Goal: Understand process/instructions: Learn how to perform a task or action

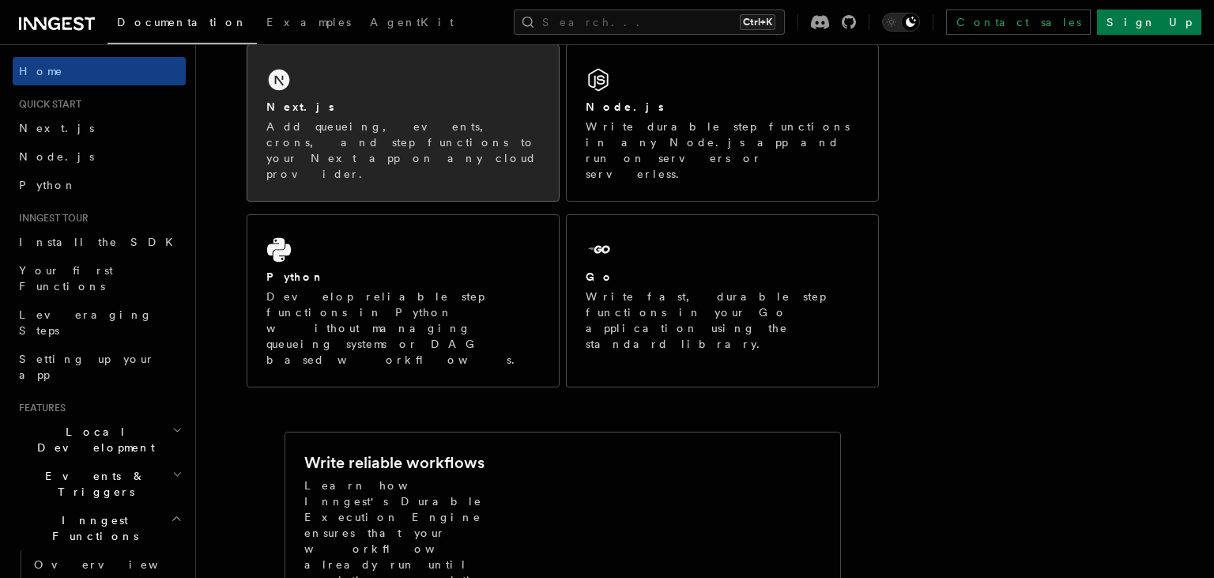
scroll to position [250, 0]
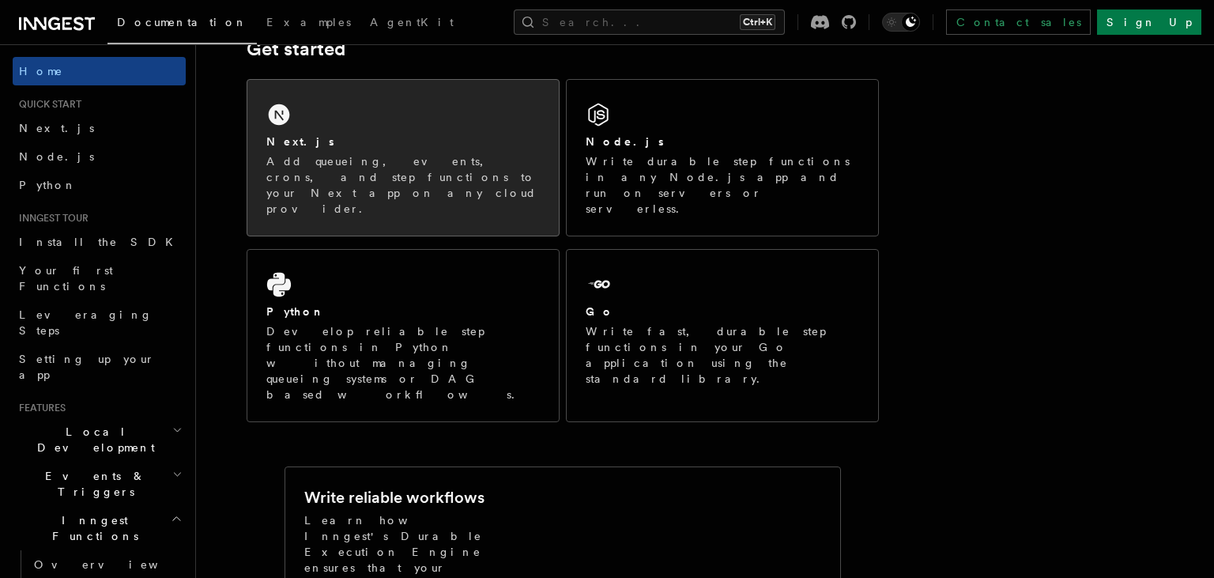
click at [345, 132] on div "Next.js Add queueing, events, crons, and step functions to your Next app on any…" at bounding box center [402, 158] width 311 height 156
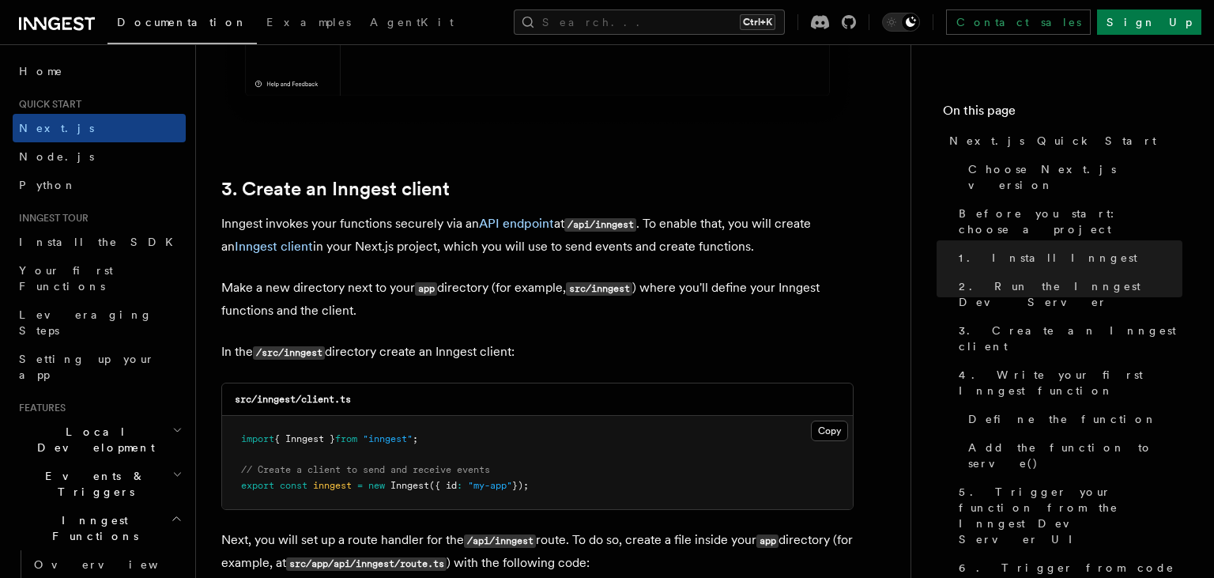
scroll to position [2003, 0]
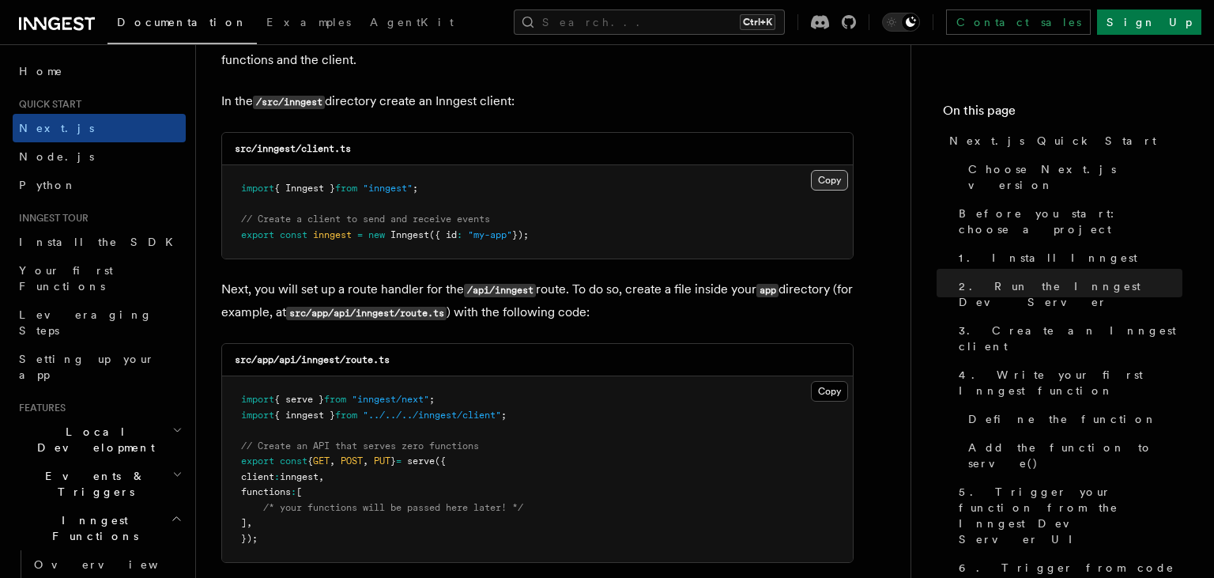
click at [833, 179] on button "Copy Copied" at bounding box center [829, 180] width 37 height 21
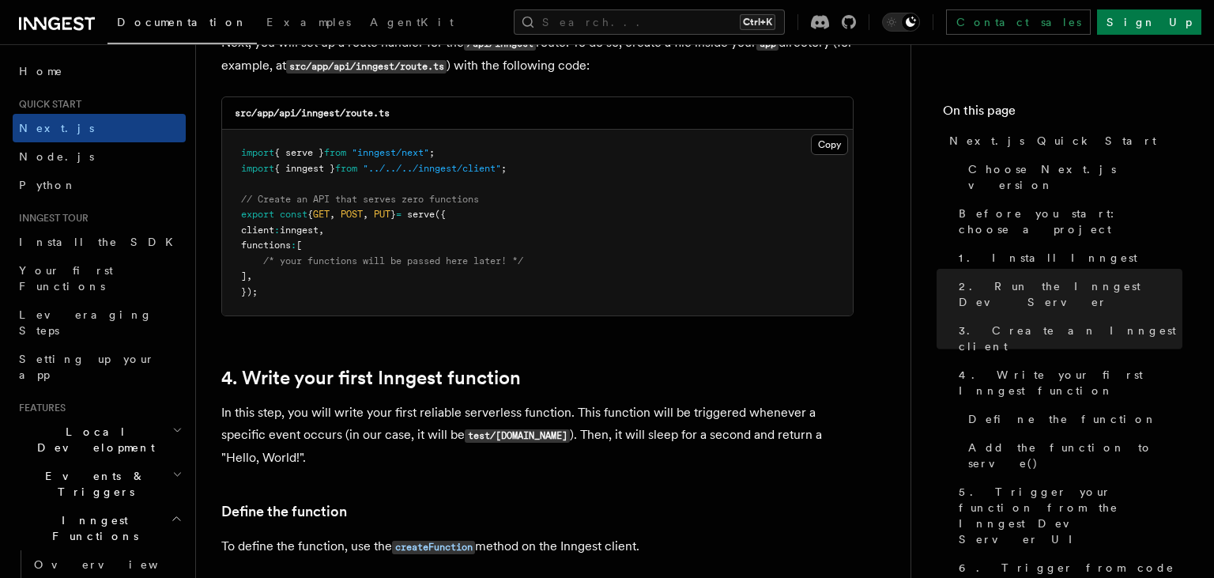
scroll to position [2254, 0]
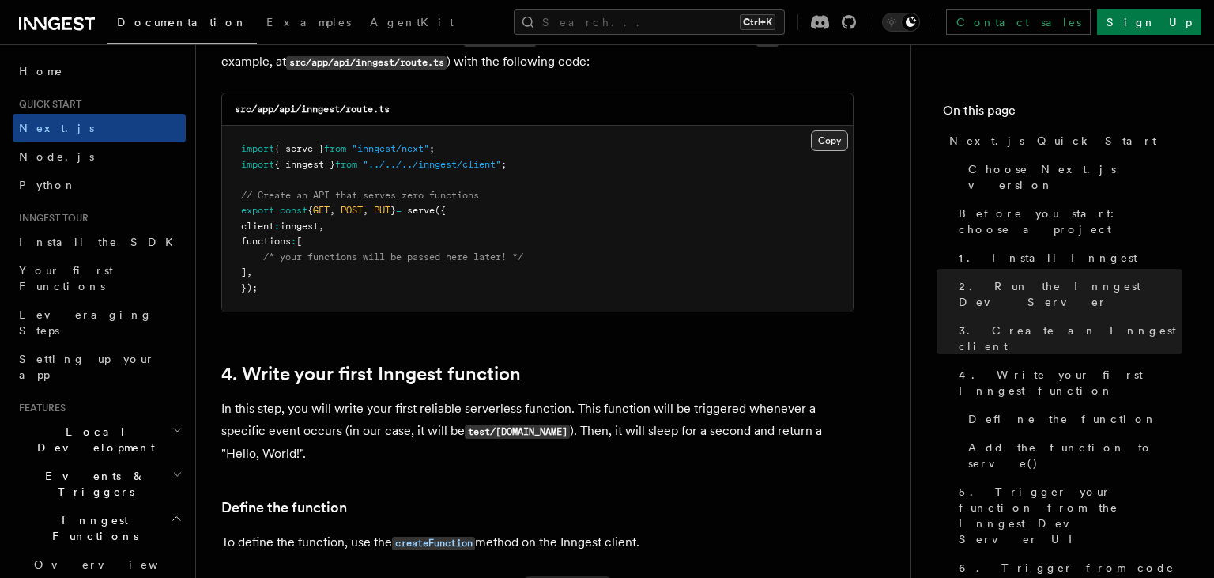
click at [827, 142] on button "Copy Copied" at bounding box center [829, 140] width 37 height 21
click at [828, 146] on button "Copy Copied" at bounding box center [829, 140] width 37 height 21
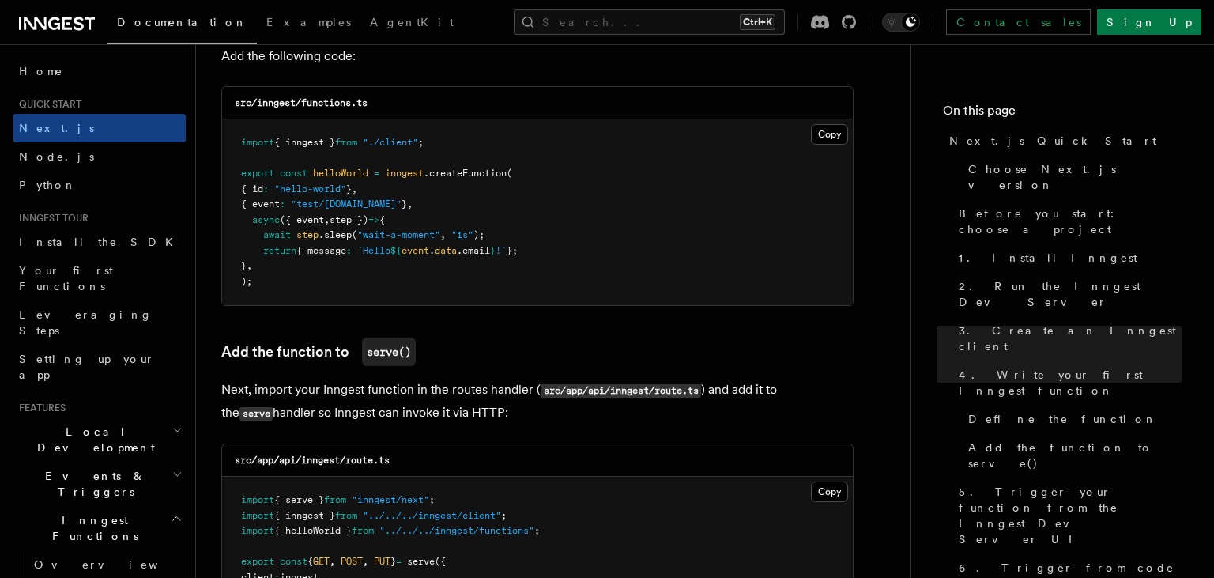
scroll to position [2838, 0]
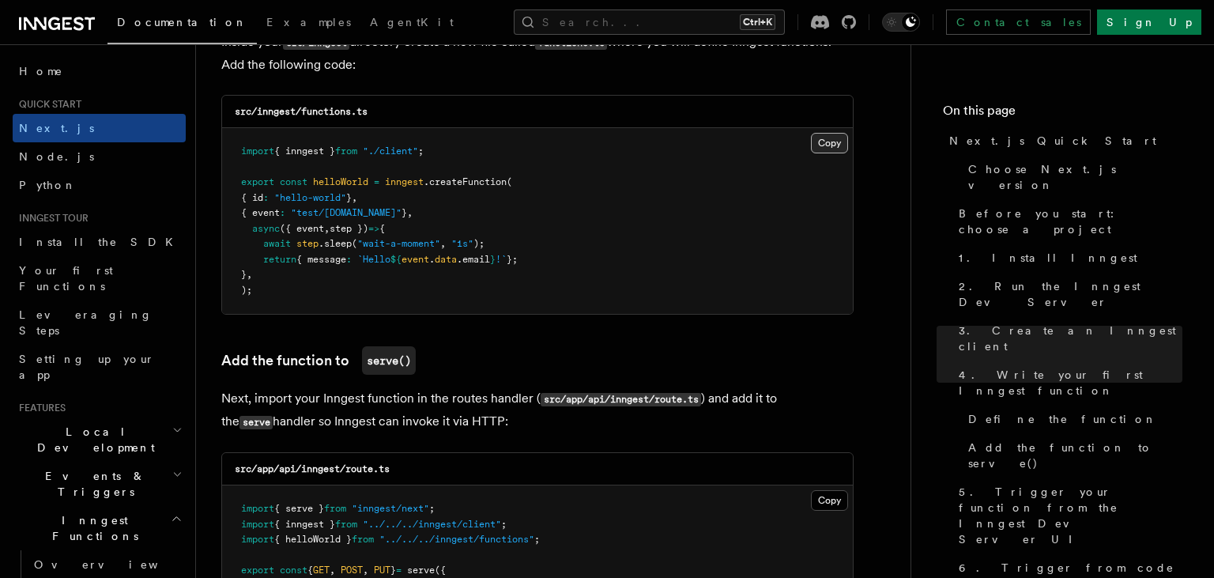
click at [831, 153] on button "Copy Copied" at bounding box center [829, 143] width 37 height 21
